Goal: Task Accomplishment & Management: Manage account settings

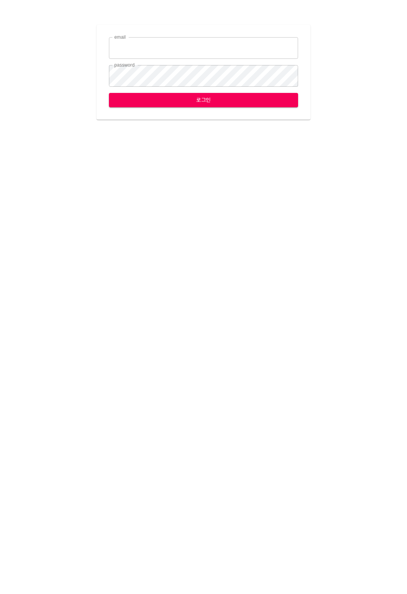
type input "[EMAIL_ADDRESS][DOMAIN_NAME]"
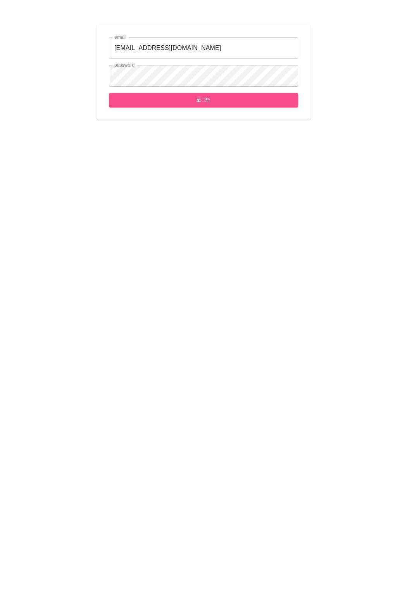
click at [204, 100] on span "로그인" at bounding box center [203, 100] width 177 height 10
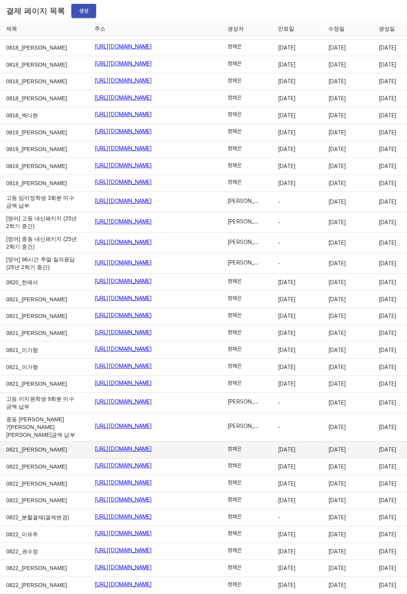
scroll to position [12696, 54]
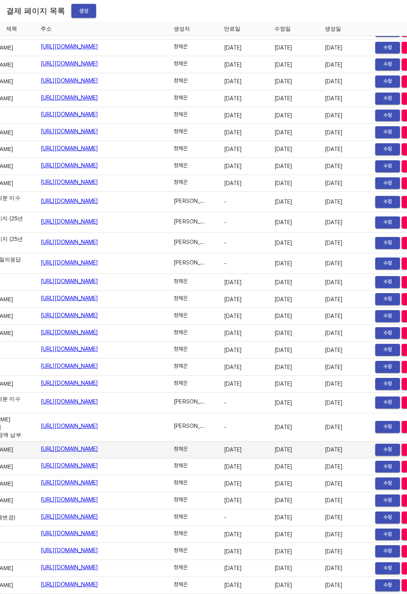
click at [405, 445] on span "삭제" at bounding box center [413, 449] width 17 height 9
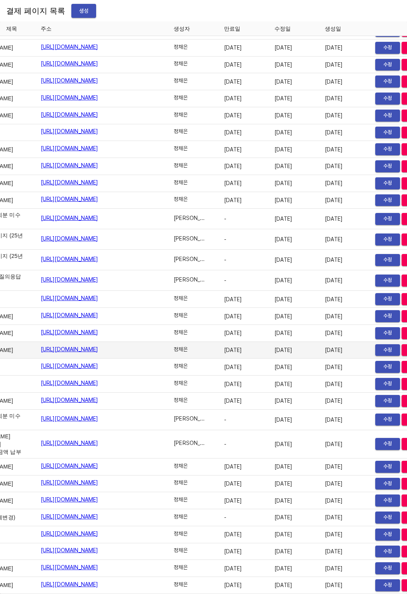
scroll to position [12679, 0]
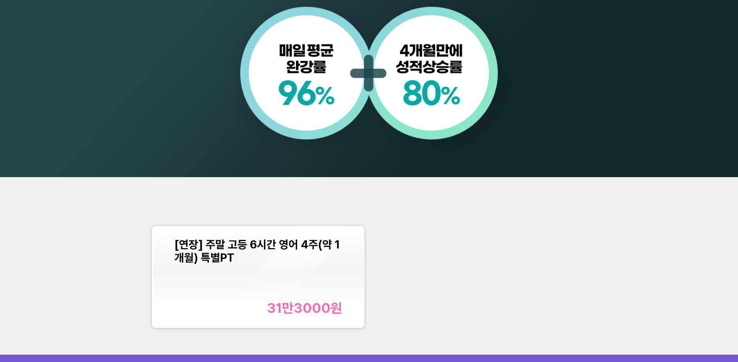
scroll to position [948, 0]
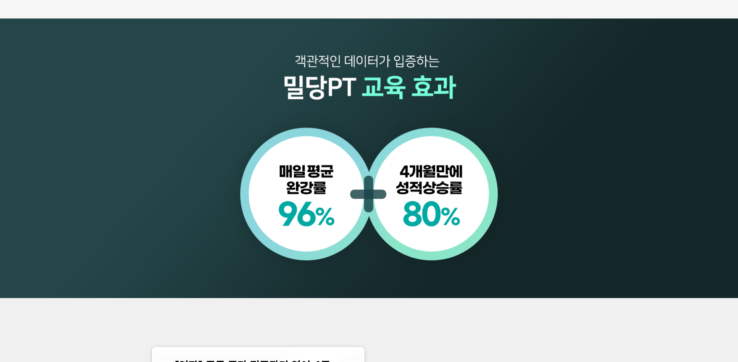
scroll to position [909, 0]
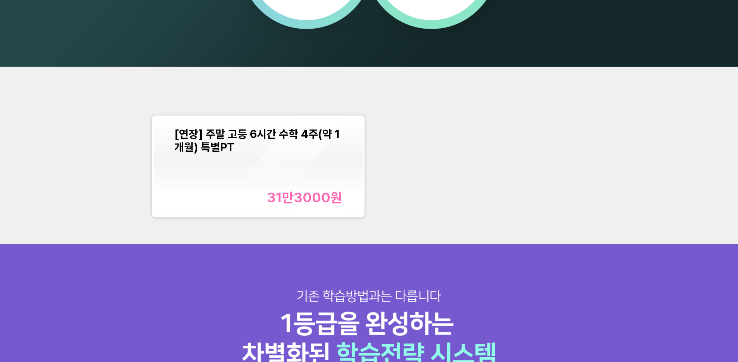
scroll to position [783, 0]
